Goal: Connect with others: Connect with others

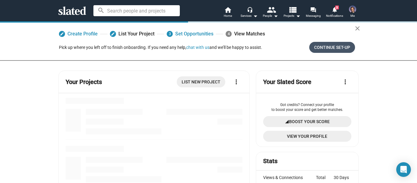
click at [335, 45] on span "Continue Set-up" at bounding box center [332, 47] width 36 height 11
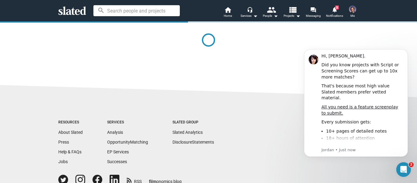
click at [280, 64] on div at bounding box center [208, 45] width 300 height 48
click at [347, 150] on p "Jordan • Just now" at bounding box center [362, 149] width 82 height 5
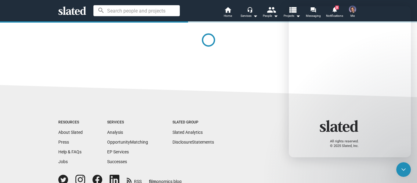
click at [273, 46] on div at bounding box center [208, 45] width 300 height 48
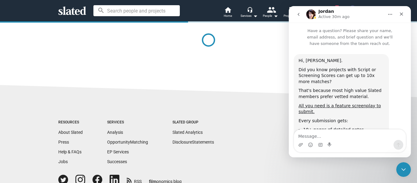
scroll to position [146, 0]
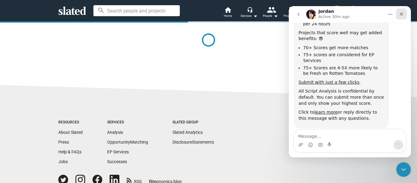
click at [400, 13] on icon "Close" at bounding box center [401, 14] width 5 height 5
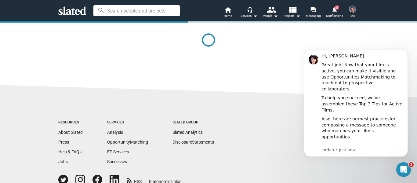
scroll to position [0, 0]
click at [406, 51] on icon "Dismiss notification" at bounding box center [406, 51] width 2 height 2
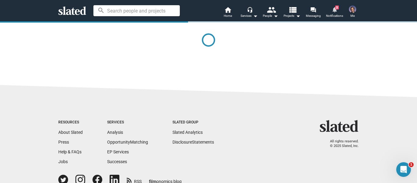
click at [334, 7] on mat-icon "notifications" at bounding box center [334, 9] width 6 height 6
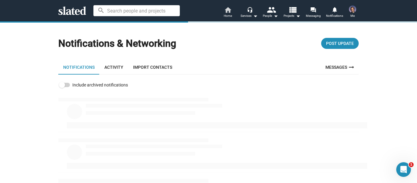
click at [232, 13] on link "home Home" at bounding box center [227, 12] width 21 height 13
click at [224, 14] on span "Home" at bounding box center [228, 15] width 8 height 7
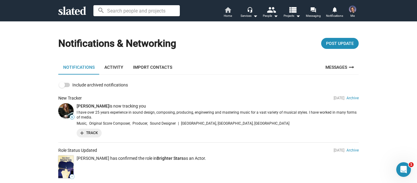
click at [227, 12] on mat-icon "home" at bounding box center [227, 9] width 7 height 7
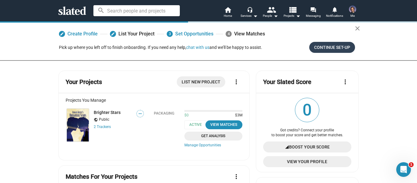
click at [330, 50] on span "Continue Set-up" at bounding box center [332, 47] width 36 height 11
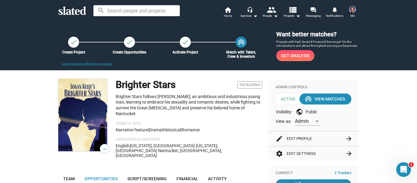
scroll to position [183, 0]
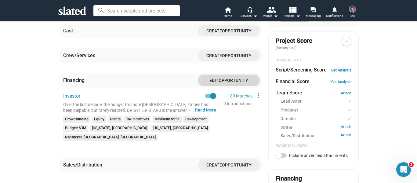
click at [233, 78] on span "Opportunity" at bounding box center [234, 80] width 30 height 5
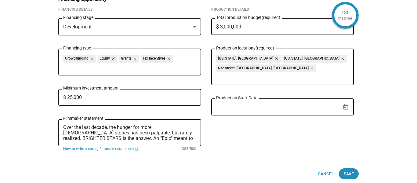
scroll to position [15, 0]
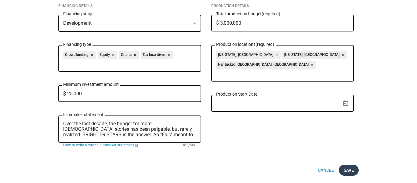
drag, startPoint x: 348, startPoint y: 169, endPoint x: 315, endPoint y: 168, distance: 33.3
click at [348, 170] on span "Save" at bounding box center [349, 170] width 10 height 11
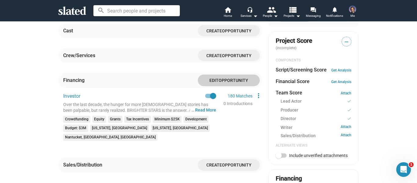
click at [232, 53] on span "Opportunity" at bounding box center [237, 55] width 30 height 5
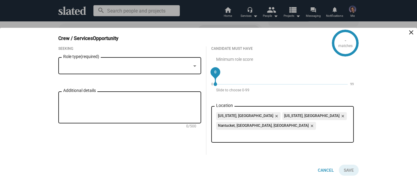
click at [196, 68] on div at bounding box center [194, 65] width 5 height 5
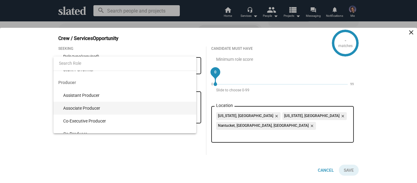
scroll to position [3602, 0]
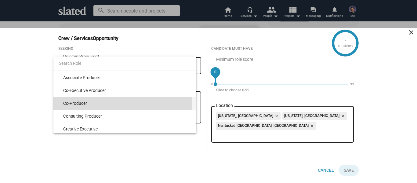
click at [104, 105] on span "Co-Producer" at bounding box center [127, 103] width 128 height 13
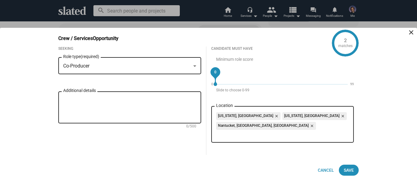
click at [145, 114] on textarea "Additional details" at bounding box center [129, 107] width 133 height 22
click at [198, 74] on div "Co-Producer Role type (required)" at bounding box center [129, 65] width 143 height 18
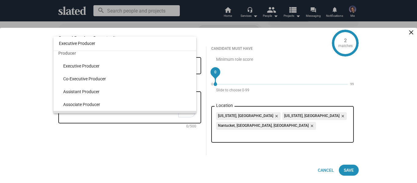
scroll to position [0, 0]
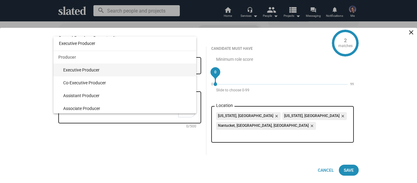
type input "Executive Producer"
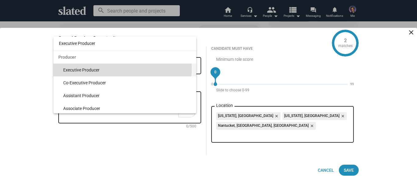
click at [94, 69] on span "Executive Producer" at bounding box center [127, 69] width 128 height 13
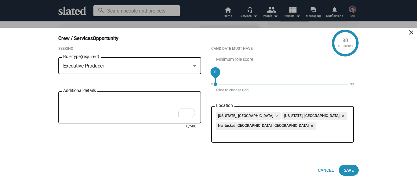
click at [120, 114] on textarea "Additional details" at bounding box center [129, 107] width 133 height 22
click at [125, 113] on textarea "Additional details" at bounding box center [129, 107] width 133 height 22
type textarea "e"
paste textarea "(e.g. tax credit financing, grants, or post services"
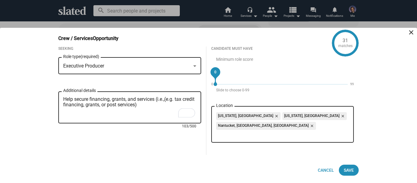
click at [175, 110] on textarea "Help secure financing, grants, and services (i.e.,(e.g. tax credit financing, g…" at bounding box center [129, 107] width 133 height 22
click at [146, 116] on textarea "Help secure financing, grants, and services (i.e. tax credit financing, grants,…" at bounding box center [129, 107] width 133 height 22
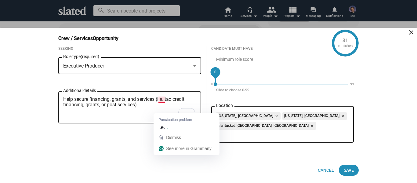
drag, startPoint x: 166, startPoint y: 110, endPoint x: 169, endPoint y: 111, distance: 3.6
click at [167, 111] on textarea "Help secure financing, grants, and services (i.e. tax credit financing, grants,…" at bounding box center [129, 107] width 133 height 22
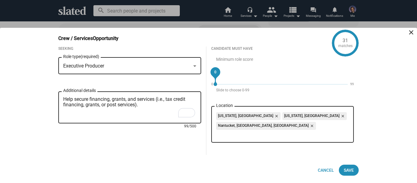
type textarea "Help secure financing, grants, and services (i.e., tax credit financing, grants…"
click at [215, 84] on div "0" at bounding box center [149, 84] width 132 height 0
drag, startPoint x: 246, startPoint y: 80, endPoint x: 336, endPoint y: 95, distance: 91.5
click at [336, 79] on div "90" at bounding box center [336, 72] width 14 height 14
drag, startPoint x: 337, startPoint y: 85, endPoint x: 148, endPoint y: 127, distance: 193.3
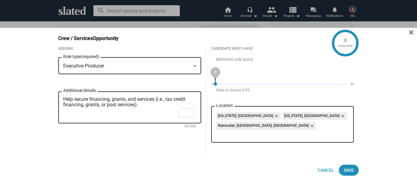
click at [148, 127] on div "Seeking Executive Producer Role type (required) Help secure financing, grants, …" at bounding box center [205, 105] width 305 height 118
drag, startPoint x: 216, startPoint y: 82, endPoint x: 282, endPoint y: 91, distance: 65.9
click at [282, 79] on div "50" at bounding box center [282, 72] width 14 height 14
drag, startPoint x: 284, startPoint y: 84, endPoint x: 260, endPoint y: 90, distance: 25.2
click at [260, 79] on div "37" at bounding box center [265, 72] width 14 height 14
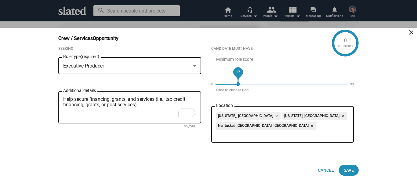
drag, startPoint x: 260, startPoint y: 82, endPoint x: 239, endPoint y: 88, distance: 21.8
click at [239, 79] on div "17" at bounding box center [238, 72] width 14 height 14
drag, startPoint x: 237, startPoint y: 83, endPoint x: 197, endPoint y: 93, distance: 41.2
click at [201, 91] on div "Seeking Executive Producer Role type (required) Help secure financing, grants, …" at bounding box center [205, 105] width 305 height 118
click at [349, 171] on span "Save" at bounding box center [349, 170] width 10 height 11
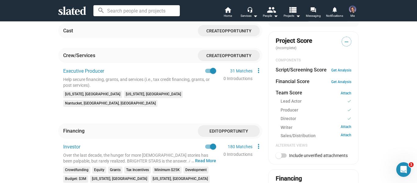
click at [218, 53] on span "Create" at bounding box center [214, 55] width 16 height 5
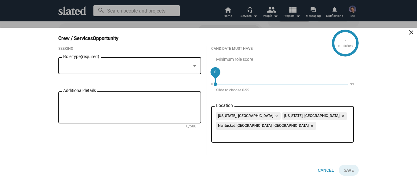
click at [198, 74] on div "Role type (required)" at bounding box center [129, 65] width 143 height 18
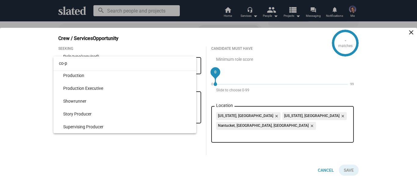
scroll to position [168, 0]
type input "co-producer"
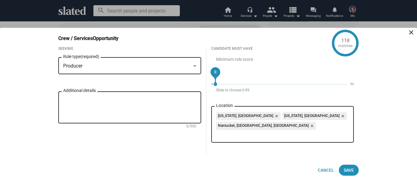
click at [190, 69] on div "Producer" at bounding box center [127, 66] width 128 height 6
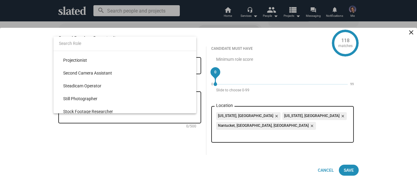
scroll to position [977, 0]
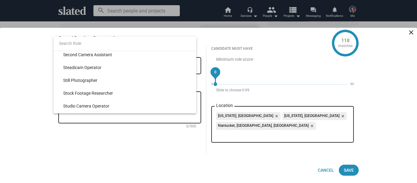
click at [104, 119] on div at bounding box center [208, 91] width 417 height 183
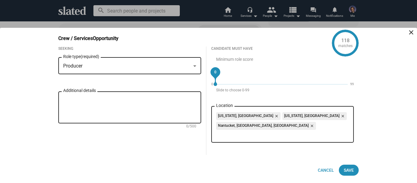
click at [125, 118] on textarea "Additional details" at bounding box center [129, 107] width 133 height 22
type textarea "(financing/line producer work)"
click at [344, 171] on span "Save" at bounding box center [349, 170] width 10 height 11
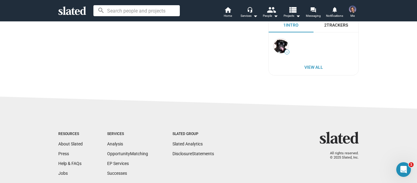
scroll to position [400, 0]
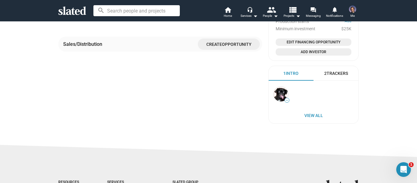
click at [340, 73] on div "2 Trackers" at bounding box center [336, 74] width 24 height 6
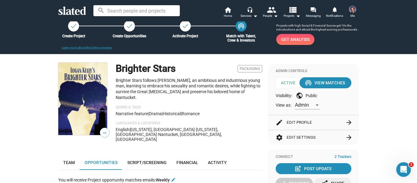
scroll to position [0, 0]
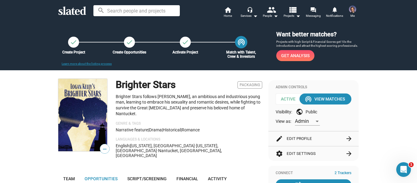
click at [237, 42] on mat-icon "wifi_tethering" at bounding box center [241, 42] width 8 height 8
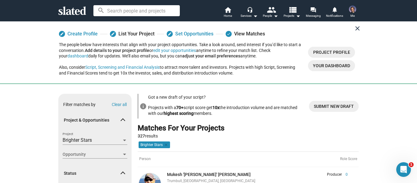
click at [355, 27] on mat-icon "close" at bounding box center [357, 28] width 7 height 7
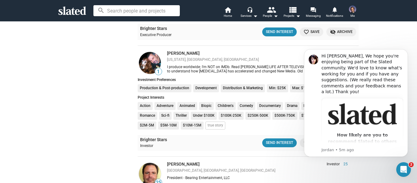
click at [399, 41] on div "Show filters Filter matches by Clear all Project & Opportunities Brighter Stars…" at bounding box center [208, 69] width 417 height 1256
click at [404, 52] on button "Dismiss notification" at bounding box center [406, 51] width 8 height 8
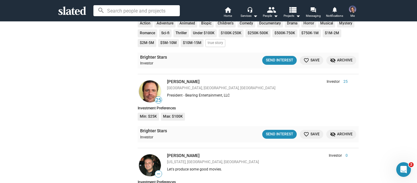
scroll to position [702, 0]
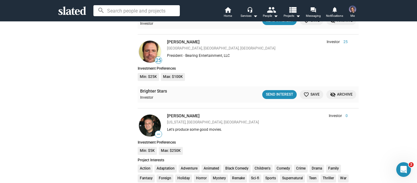
click at [274, 91] on button "Send Interest" at bounding box center [279, 94] width 34 height 9
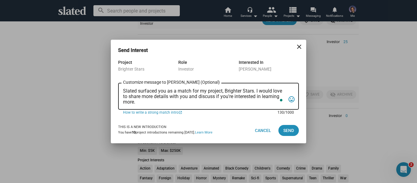
drag, startPoint x: 147, startPoint y: 102, endPoint x: 110, endPoint y: 83, distance: 41.5
click at [110, 83] on div "Send Interest close Project Brighter Stars Role Investor Interested In Larry Ne…" at bounding box center [208, 91] width 417 height 183
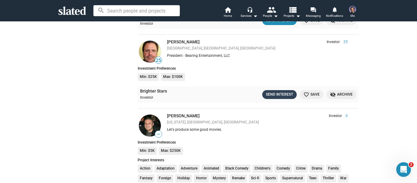
click at [279, 93] on div "Send Interest" at bounding box center [279, 94] width 27 height 6
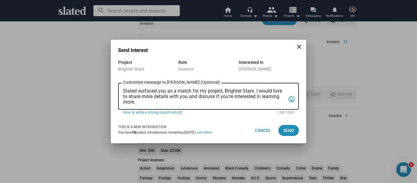
click at [157, 106] on div "Slated surfaced you as a match for my project, Brighter Stars. I would love to …" at bounding box center [204, 96] width 162 height 28
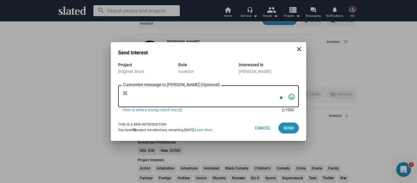
type textarea "S"
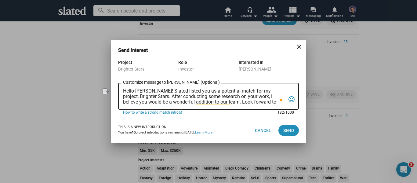
drag, startPoint x: 270, startPoint y: 102, endPoint x: 196, endPoint y: 104, distance: 74.5
click at [196, 104] on textarea "Hello Larry! Slated listed you as a potential match for my project, Brighter St…" at bounding box center [204, 96] width 162 height 16
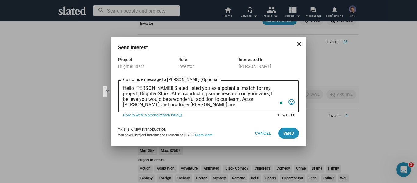
drag, startPoint x: 194, startPoint y: 100, endPoint x: 238, endPoint y: 93, distance: 45.3
click at [238, 93] on textarea "Hello Larry! Slated listed you as a potential match for my project, Brighter St…" at bounding box center [204, 96] width 162 height 22
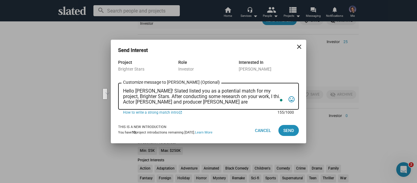
drag, startPoint x: 225, startPoint y: 103, endPoint x: 136, endPoint y: 98, distance: 88.3
click at [136, 98] on textarea "Hello Larry! Slated listed you as a potential match for my project, Brighter St…" at bounding box center [204, 96] width 162 height 16
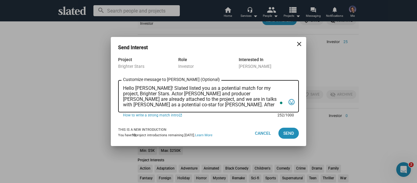
click at [277, 104] on textarea "Hello Larry! Slated listed you as a potential match for my project, Brighter St…" at bounding box center [204, 96] width 162 height 22
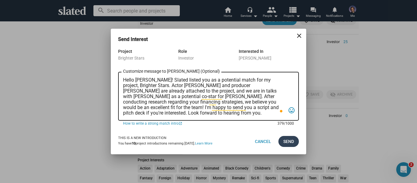
type textarea "Hello Larry! Slated listed you as a potential match for my project, Brighter St…"
click at [291, 144] on span "Send" at bounding box center [288, 141] width 11 height 11
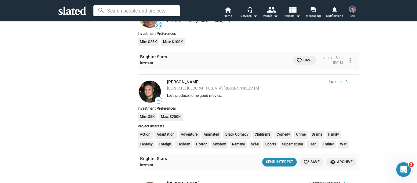
scroll to position [733, 0]
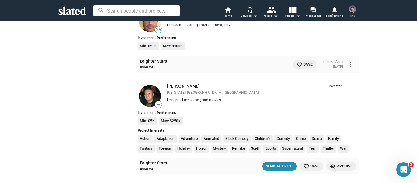
drag, startPoint x: 210, startPoint y: 86, endPoint x: 163, endPoint y: 88, distance: 47.0
click at [163, 88] on div "Antonino Iacopino Investor 0 Washington, DC, US Let's produce some good movies.…" at bounding box center [259, 94] width 194 height 20
copy link "[PERSON_NAME]"
drag, startPoint x: 276, startPoint y: 168, endPoint x: 132, endPoint y: 122, distance: 151.0
click at [276, 168] on div "Send Interest" at bounding box center [279, 166] width 27 height 6
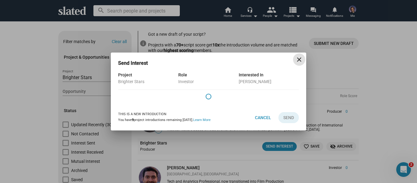
scroll to position [733, 0]
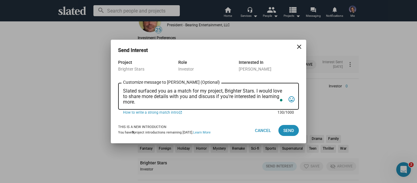
drag, startPoint x: 155, startPoint y: 103, endPoint x: 103, endPoint y: 84, distance: 54.7
click at [113, 83] on div "Project Brighter Stars Role Investor Interested In [PERSON_NAME] Slated surface…" at bounding box center [208, 88] width 195 height 59
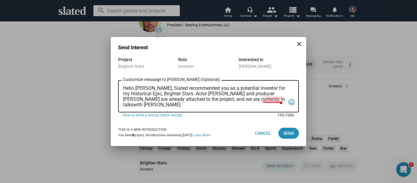
click at [258, 87] on textarea "Hello [PERSON_NAME], Slated recommended you as a potential investor for my Hist…" at bounding box center [204, 96] width 162 height 22
click at [271, 99] on textarea "Hello [PERSON_NAME], Slated recommended you as a potential investor for my Hist…" at bounding box center [204, 96] width 162 height 22
click at [272, 99] on textarea "Hello [PERSON_NAME], Slated recommended you as a potential investor for my Hist…" at bounding box center [204, 96] width 162 height 22
click at [183, 104] on textarea "Hello [PERSON_NAME], Slated recommended you as a potential investor for my Hist…" at bounding box center [204, 96] width 162 height 22
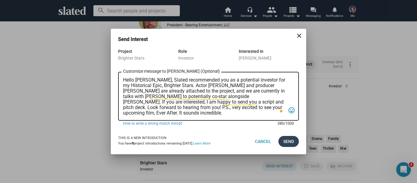
type textarea "Hello [PERSON_NAME], Slated recommended you as a potential investor for my Hist…"
click at [284, 139] on button "Send" at bounding box center [288, 141] width 20 height 11
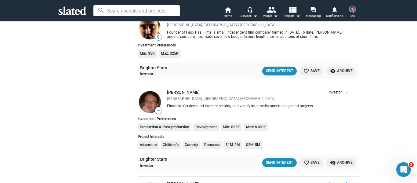
scroll to position [1099, 0]
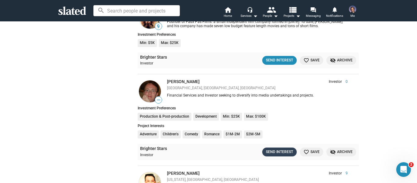
click at [268, 149] on div "Send Interest" at bounding box center [279, 152] width 27 height 6
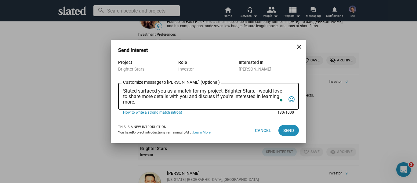
drag, startPoint x: 117, startPoint y: 94, endPoint x: 110, endPoint y: 88, distance: 9.7
click at [110, 88] on div "Send Interest close Project Brighter Stars Role Investor Interested In [PERSON_…" at bounding box center [208, 91] width 417 height 183
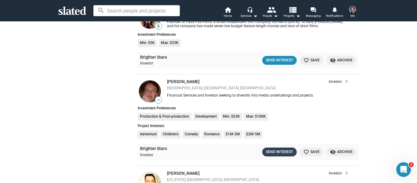
click at [274, 151] on div "Send Interest" at bounding box center [279, 152] width 27 height 6
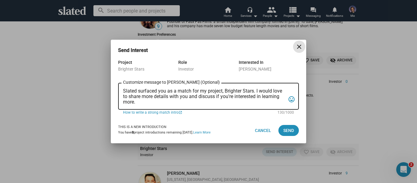
click at [145, 101] on textarea "Slated surfaced you as a match for my project, Brighter Stars. I would love to …" at bounding box center [204, 96] width 162 height 16
drag, startPoint x: 140, startPoint y: 102, endPoint x: 121, endPoint y: 90, distance: 23.3
click at [121, 90] on div "Slated surfaced you as a match for my project, Brighter Stars. I would love to …" at bounding box center [208, 96] width 181 height 28
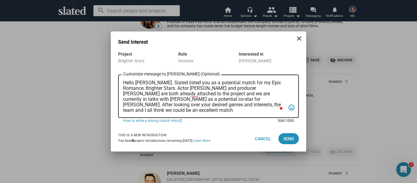
click at [230, 104] on textarea "Hello [PERSON_NAME]. Slated listed you as a potential match for my Epic Romance…" at bounding box center [204, 96] width 162 height 33
click at [157, 110] on textarea "Hello [PERSON_NAME]. Slated listed you as a potential match for my Epic Romance…" at bounding box center [204, 96] width 162 height 33
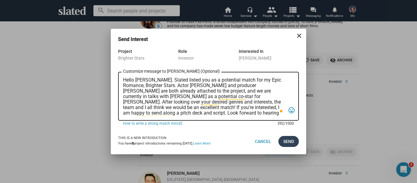
type textarea "Hello [PERSON_NAME]. Slated listed you as a potential match for my Epic Romance…"
click at [287, 140] on span "Send" at bounding box center [288, 141] width 11 height 11
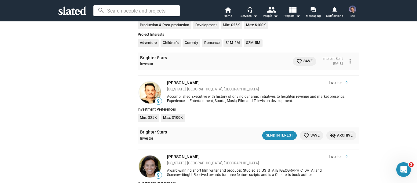
scroll to position [1190, 0]
click at [280, 135] on div "Send Interest" at bounding box center [279, 135] width 27 height 6
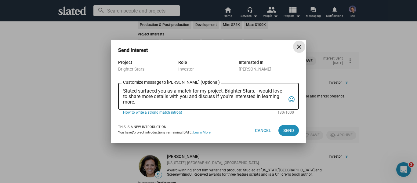
click at [139, 101] on textarea "Slated surfaced you as a match for my project, Brighter Stars. I would love to …" at bounding box center [204, 96] width 162 height 16
drag, startPoint x: 138, startPoint y: 102, endPoint x: 123, endPoint y: 87, distance: 21.4
click at [123, 87] on div "Slated surfaced you as a match for my project, Brighter Stars. I would love to …" at bounding box center [204, 96] width 162 height 28
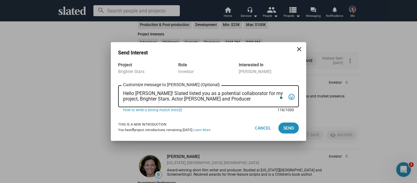
drag, startPoint x: 208, startPoint y: 97, endPoint x: 208, endPoint y: 104, distance: 7.6
click at [208, 97] on textarea "Hello [PERSON_NAME]! Slated listed you as a potential collaborator for my proje…" at bounding box center [204, 97] width 162 height 12
click at [269, 99] on textarea "Hello [PERSON_NAME]! Slated listed you as a potential collaborator for my proje…" at bounding box center [204, 97] width 162 height 12
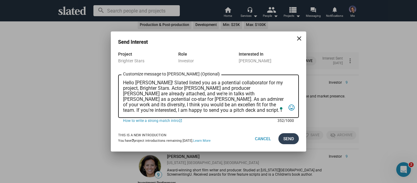
type textarea "Hello [PERSON_NAME]! Slated listed you as a potential collaborator for my proje…"
drag, startPoint x: 289, startPoint y: 139, endPoint x: 227, endPoint y: 182, distance: 75.1
click at [289, 140] on span "Send" at bounding box center [288, 138] width 11 height 11
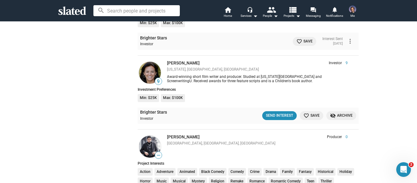
scroll to position [1251, 0]
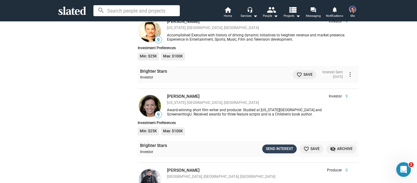
click at [275, 146] on div "Send Interest" at bounding box center [279, 149] width 27 height 6
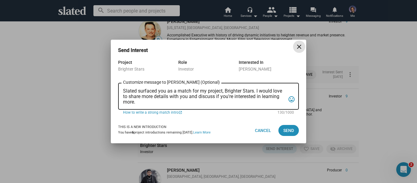
click at [298, 48] on mat-icon "close" at bounding box center [298, 46] width 7 height 7
